Goal: Information Seeking & Learning: Learn about a topic

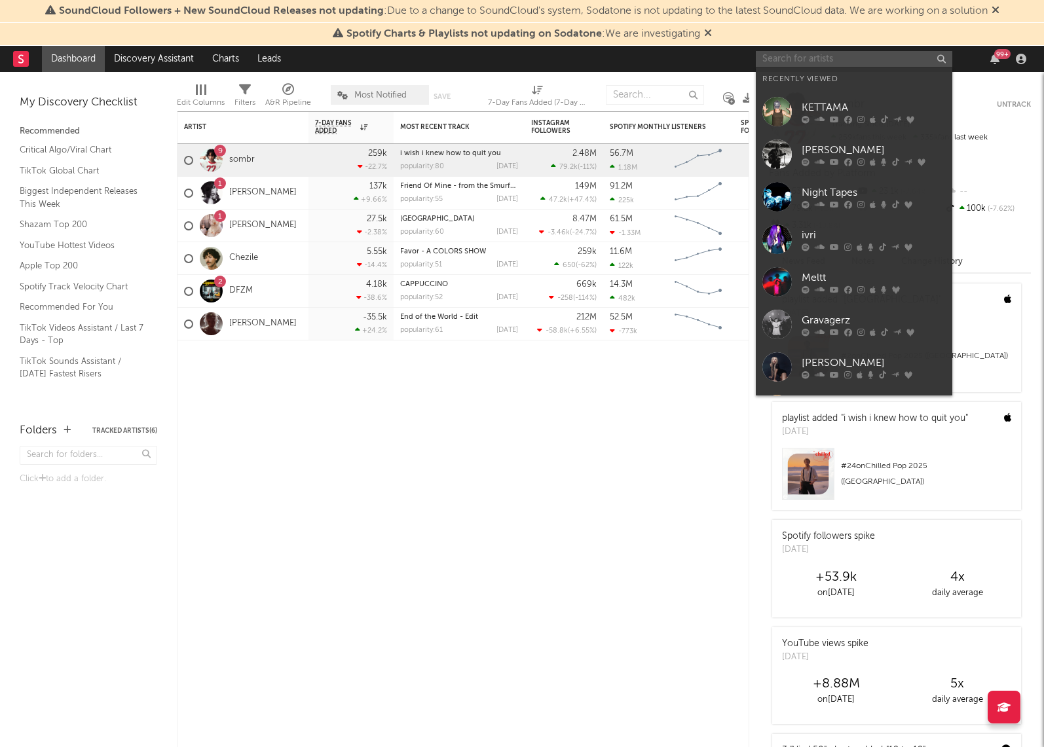
click at [813, 60] on input "text" at bounding box center [854, 59] width 196 height 16
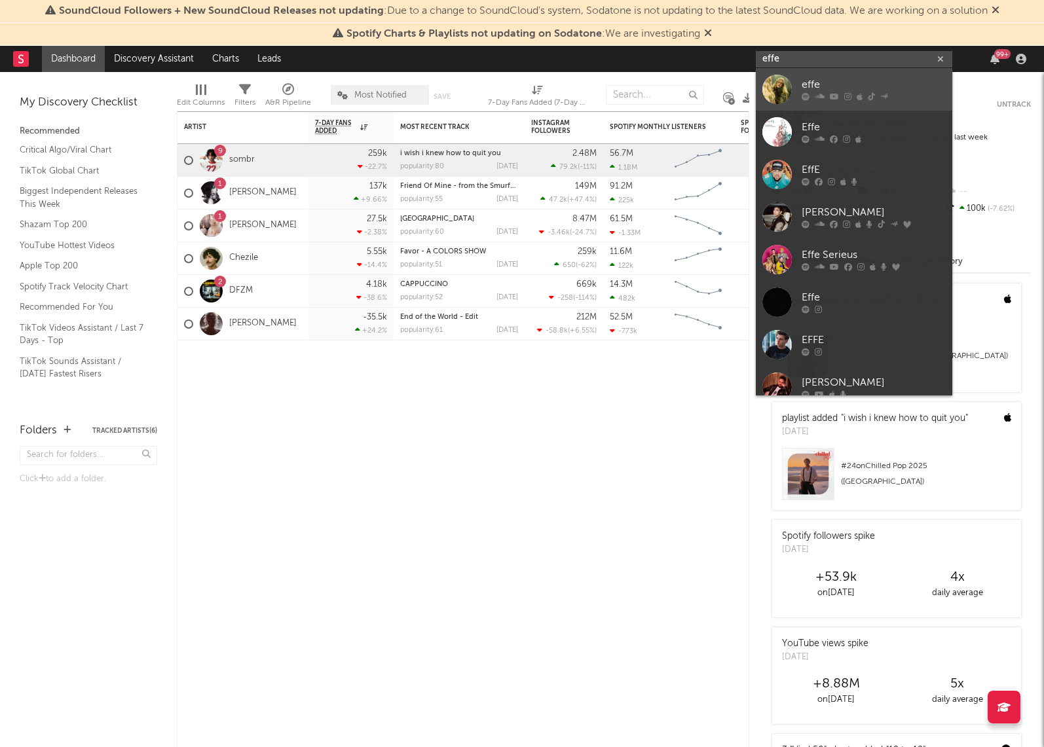
type input "effe"
click at [807, 85] on div "effe" at bounding box center [874, 85] width 144 height 16
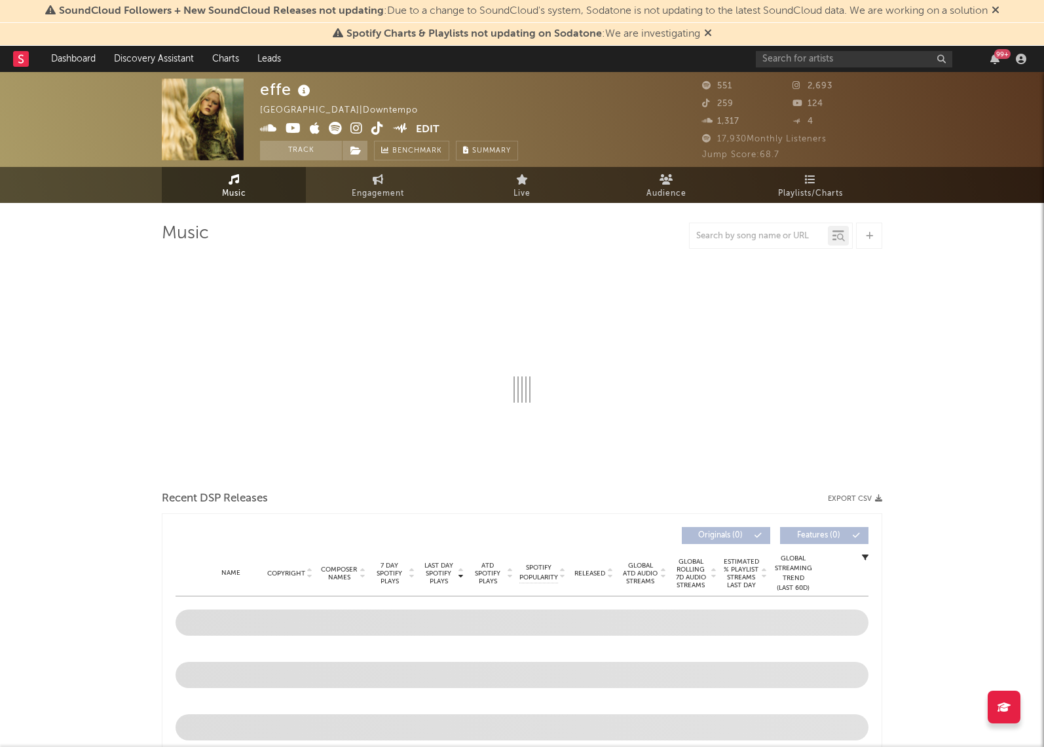
select select "1w"
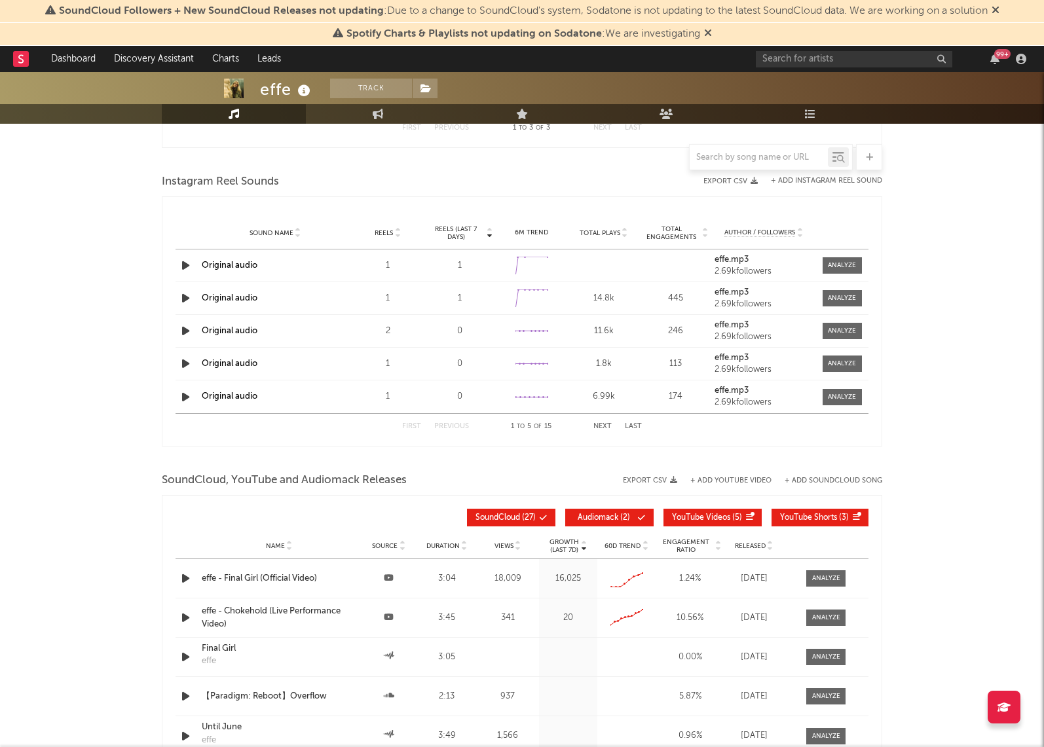
scroll to position [631, 0]
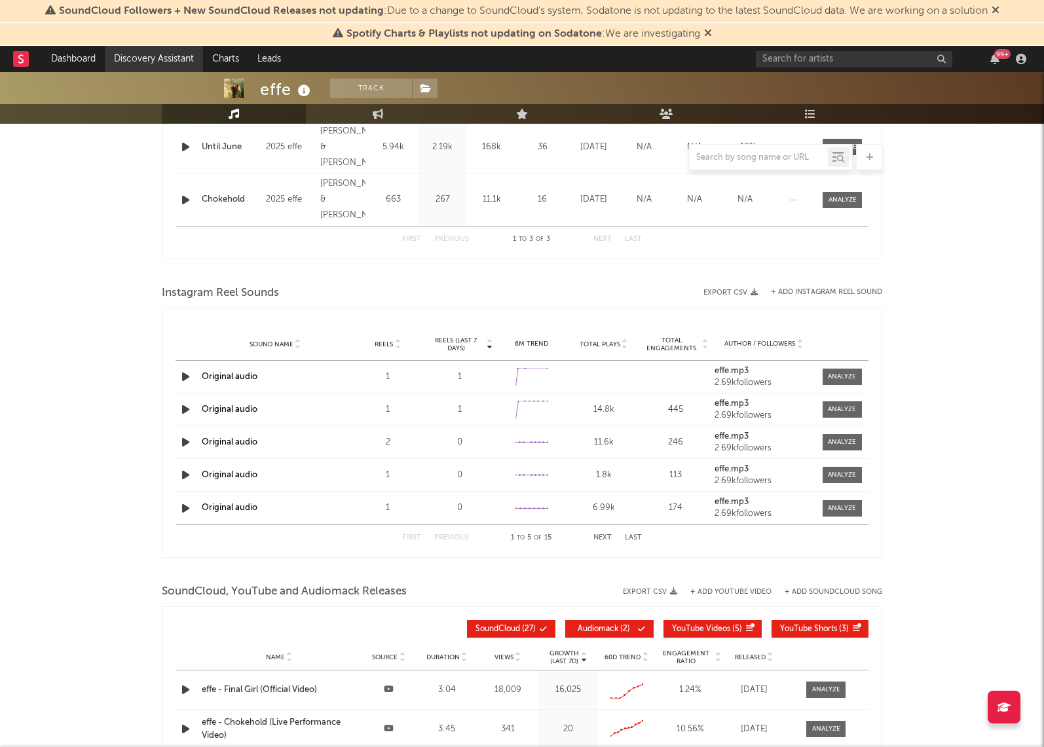
click at [147, 67] on link "Discovery Assistant" at bounding box center [154, 59] width 98 height 26
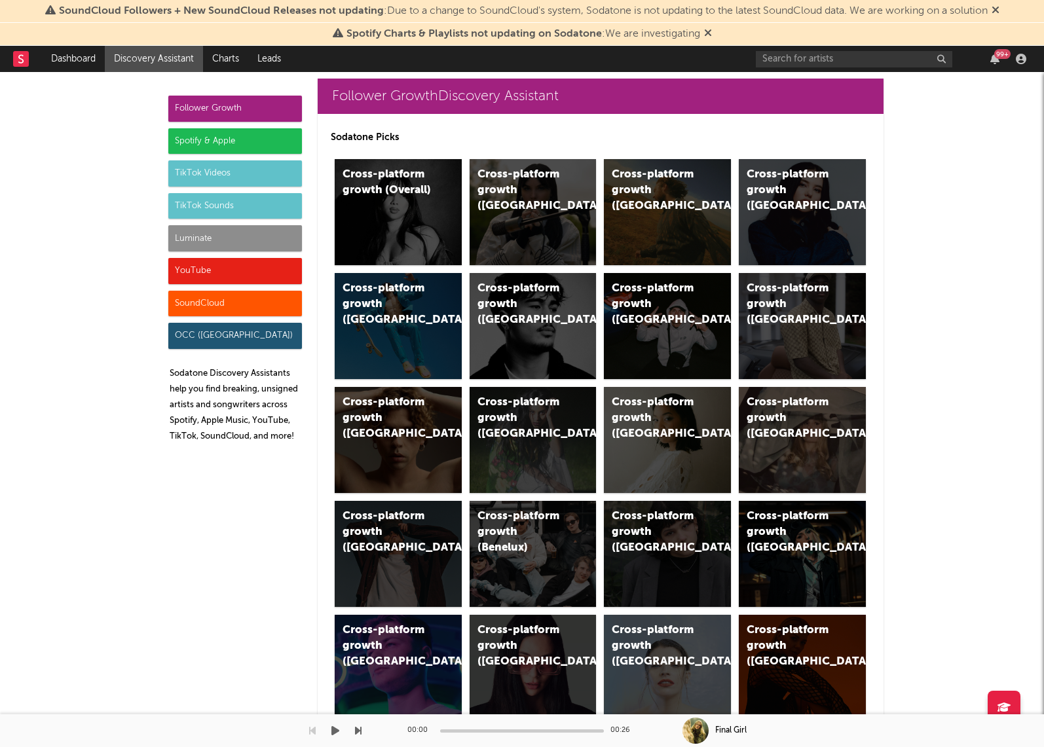
scroll to position [17, 0]
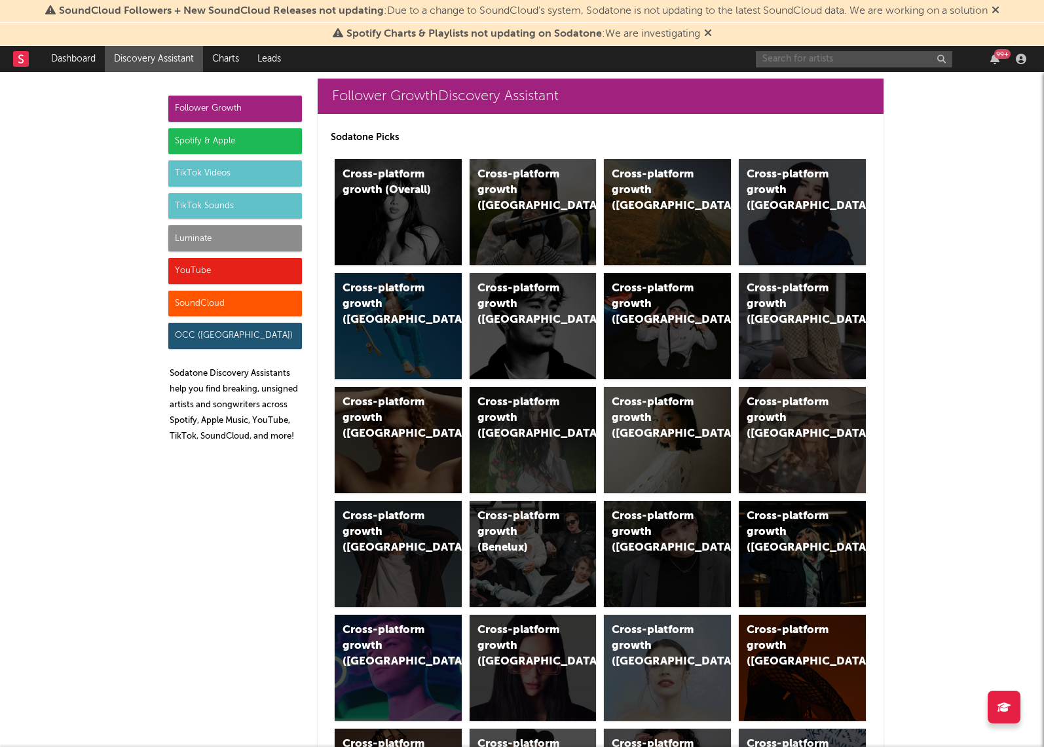
click at [821, 55] on input "text" at bounding box center [854, 59] width 196 height 16
type input "pixy"
